Goal: Task Accomplishment & Management: Manage account settings

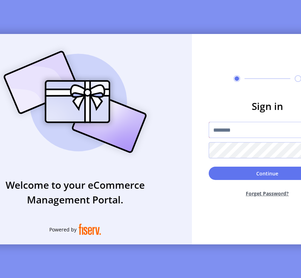
type input "*********"
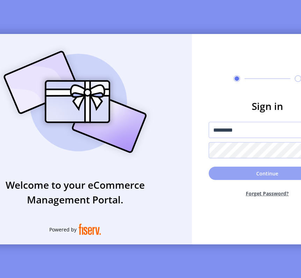
click at [253, 177] on button "Continue" at bounding box center [268, 173] width 118 height 13
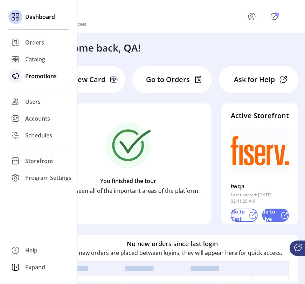
click at [36, 75] on span "Promotions" at bounding box center [41, 76] width 32 height 8
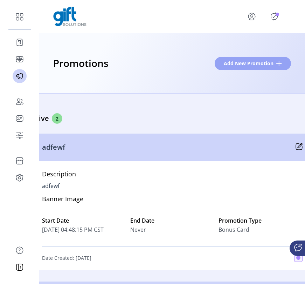
click at [278, 66] on span at bounding box center [279, 64] width 6 height 6
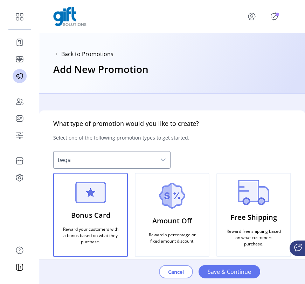
click at [170, 270] on span "Cancel" at bounding box center [176, 271] width 16 height 7
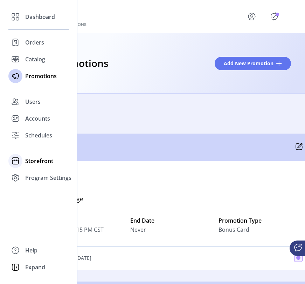
click at [28, 159] on span "Storefront" at bounding box center [39, 160] width 28 height 8
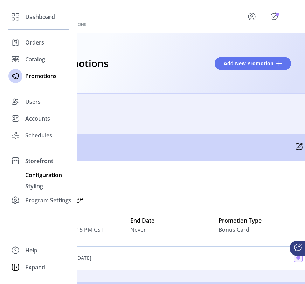
click at [30, 173] on span "Configuration" at bounding box center [43, 174] width 37 height 8
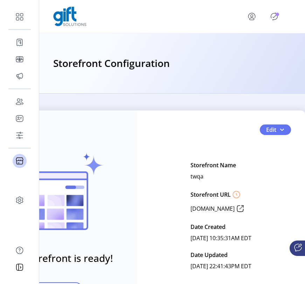
scroll to position [0, 44]
click at [280, 128] on span "button" at bounding box center [282, 130] width 6 height 6
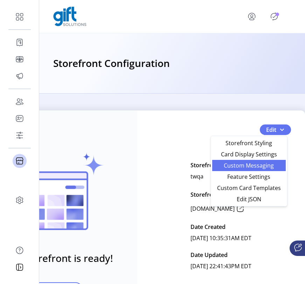
click at [257, 163] on span "Custom Messaging" at bounding box center [248, 165] width 65 height 6
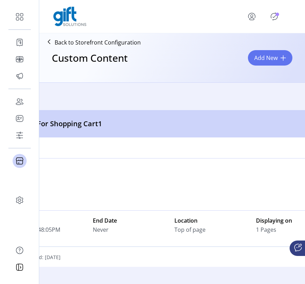
click at [274, 60] on span "Add New" at bounding box center [265, 58] width 23 height 8
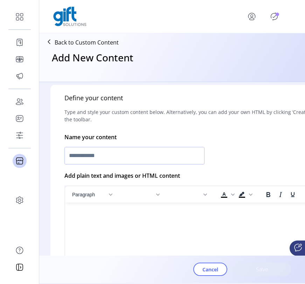
scroll to position [137, 0]
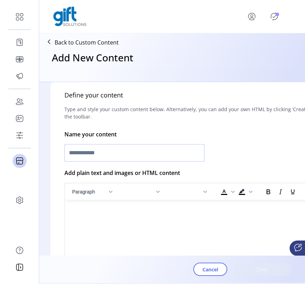
click at [189, 153] on input "text" at bounding box center [134, 153] width 140 height 18
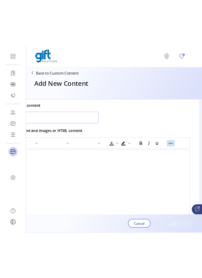
scroll to position [181, 55]
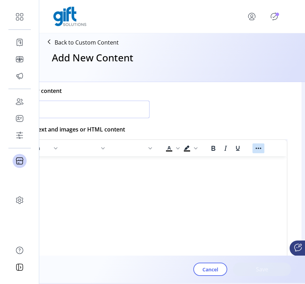
click at [259, 149] on icon "Reveal or hide additional toolbar items" at bounding box center [258, 148] width 8 height 8
type input "****"
click at [202, 163] on icon "Insert/edit image" at bounding box center [200, 161] width 8 height 8
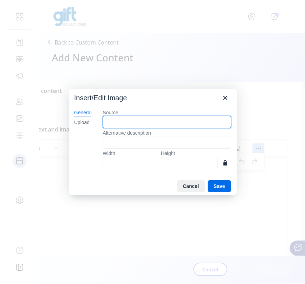
click at [116, 123] on input "Source" at bounding box center [167, 122] width 128 height 13
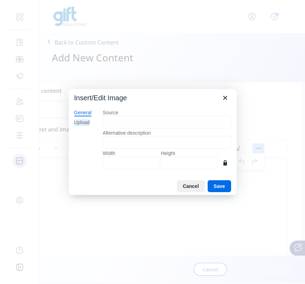
click at [83, 121] on div "Upload" at bounding box center [81, 122] width 15 height 7
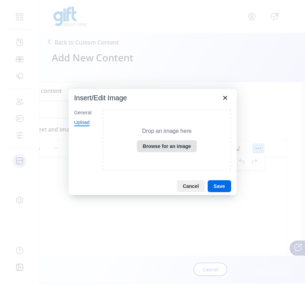
click at [159, 148] on button "Browse for an image" at bounding box center [167, 146] width 60 height 12
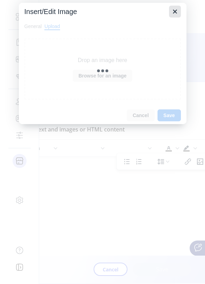
click at [177, 12] on icon "Close" at bounding box center [175, 11] width 8 height 8
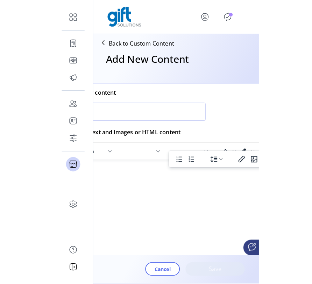
scroll to position [181, 0]
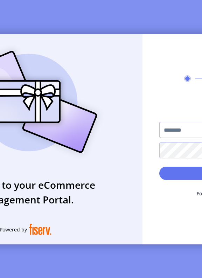
type input "*********"
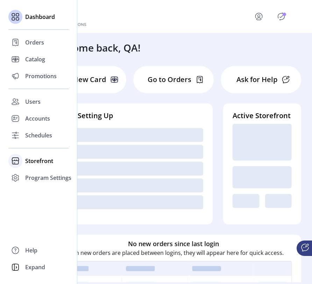
click at [32, 163] on span "Storefront" at bounding box center [39, 160] width 28 height 8
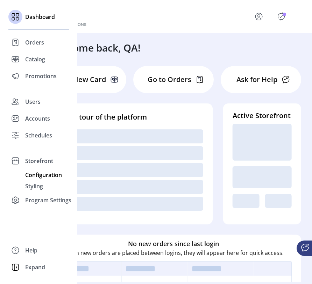
click at [35, 174] on span "Configuration" at bounding box center [43, 174] width 37 height 8
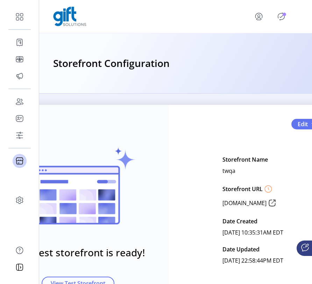
scroll to position [7, 14]
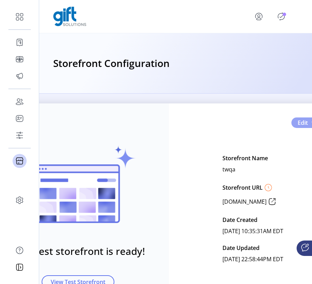
click at [297, 127] on button "Edit" at bounding box center [307, 122] width 31 height 11
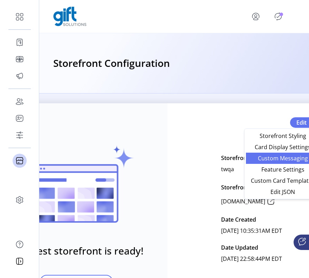
click at [286, 157] on span "Custom Messaging" at bounding box center [282, 158] width 65 height 6
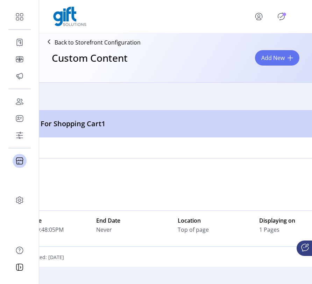
click at [291, 58] on span at bounding box center [291, 58] width 6 height 6
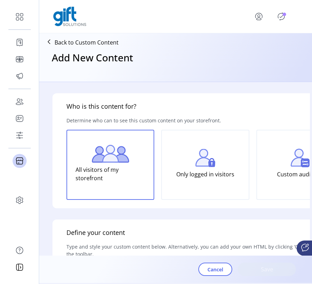
click at [267, 62] on div "Add New Content" at bounding box center [175, 64] width 267 height 30
click at [268, 57] on div "Add New Content" at bounding box center [175, 64] width 267 height 30
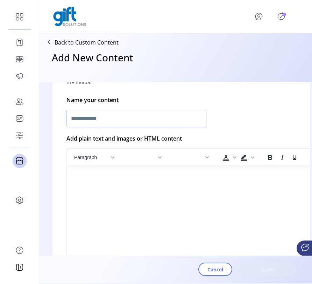
scroll to position [170, 0]
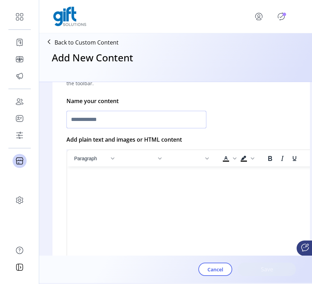
click at [145, 118] on input "text" at bounding box center [137, 120] width 140 height 18
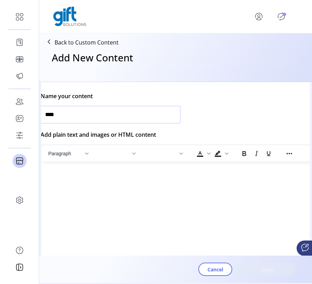
scroll to position [175, 41]
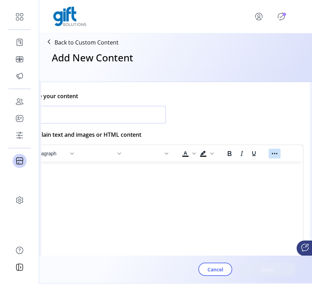
click at [273, 154] on icon "Reveal or hide additional toolbar items" at bounding box center [275, 153] width 6 height 1
type input "****"
click at [215, 168] on icon "Insert/edit image" at bounding box center [217, 166] width 6 height 6
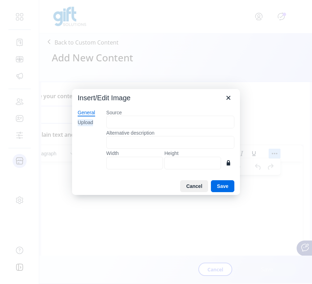
click at [93, 123] on div "Upload" at bounding box center [85, 122] width 15 height 7
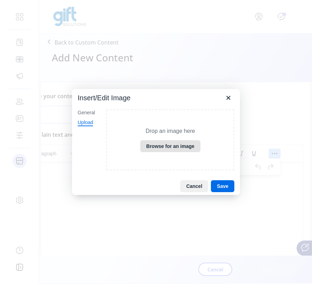
click at [161, 146] on button "Browse for an image" at bounding box center [170, 146] width 60 height 12
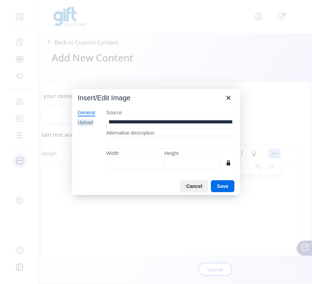
click at [90, 123] on div "Upload" at bounding box center [85, 122] width 15 height 7
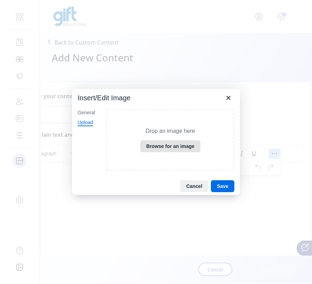
click at [159, 145] on button "Browse for an image" at bounding box center [170, 146] width 60 height 12
